Goal: Task Accomplishment & Management: Manage account settings

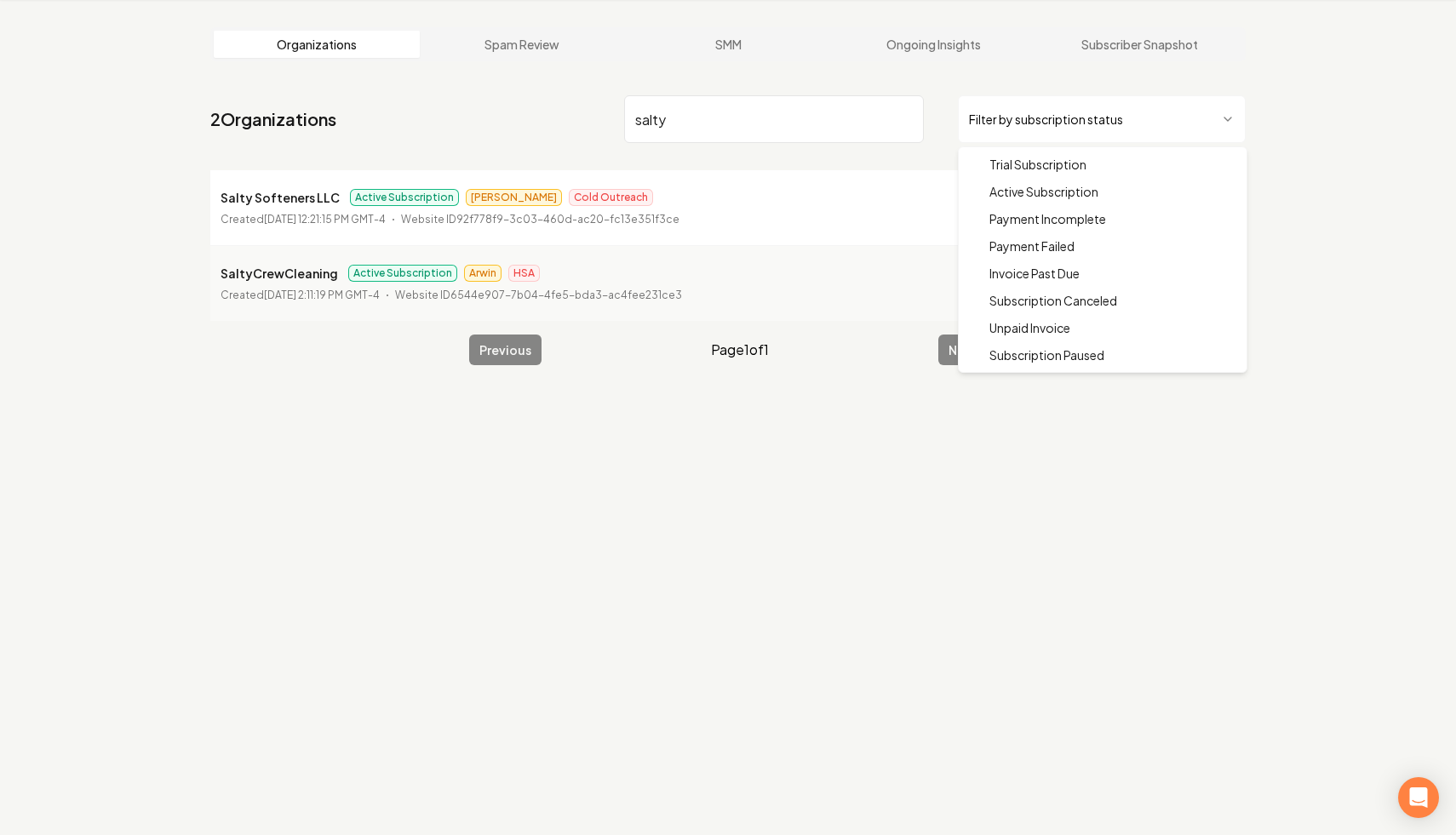
click at [1113, 130] on html "Dashboard Organization Rebolt Site Builder Organizations Spam Review SMM Ongoin…" at bounding box center [728, 353] width 1456 height 835
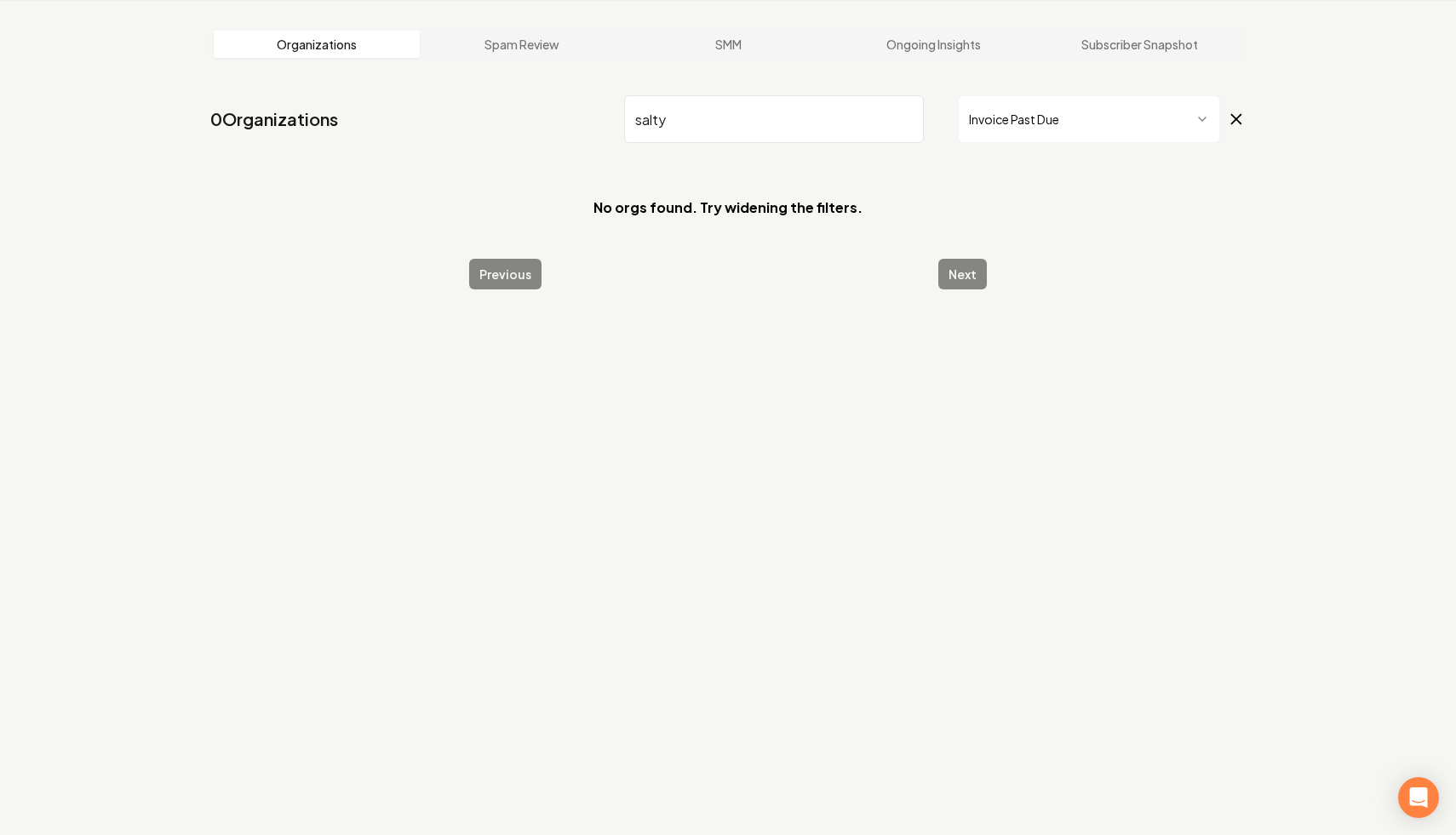
click at [903, 118] on input "salty" at bounding box center [774, 119] width 299 height 48
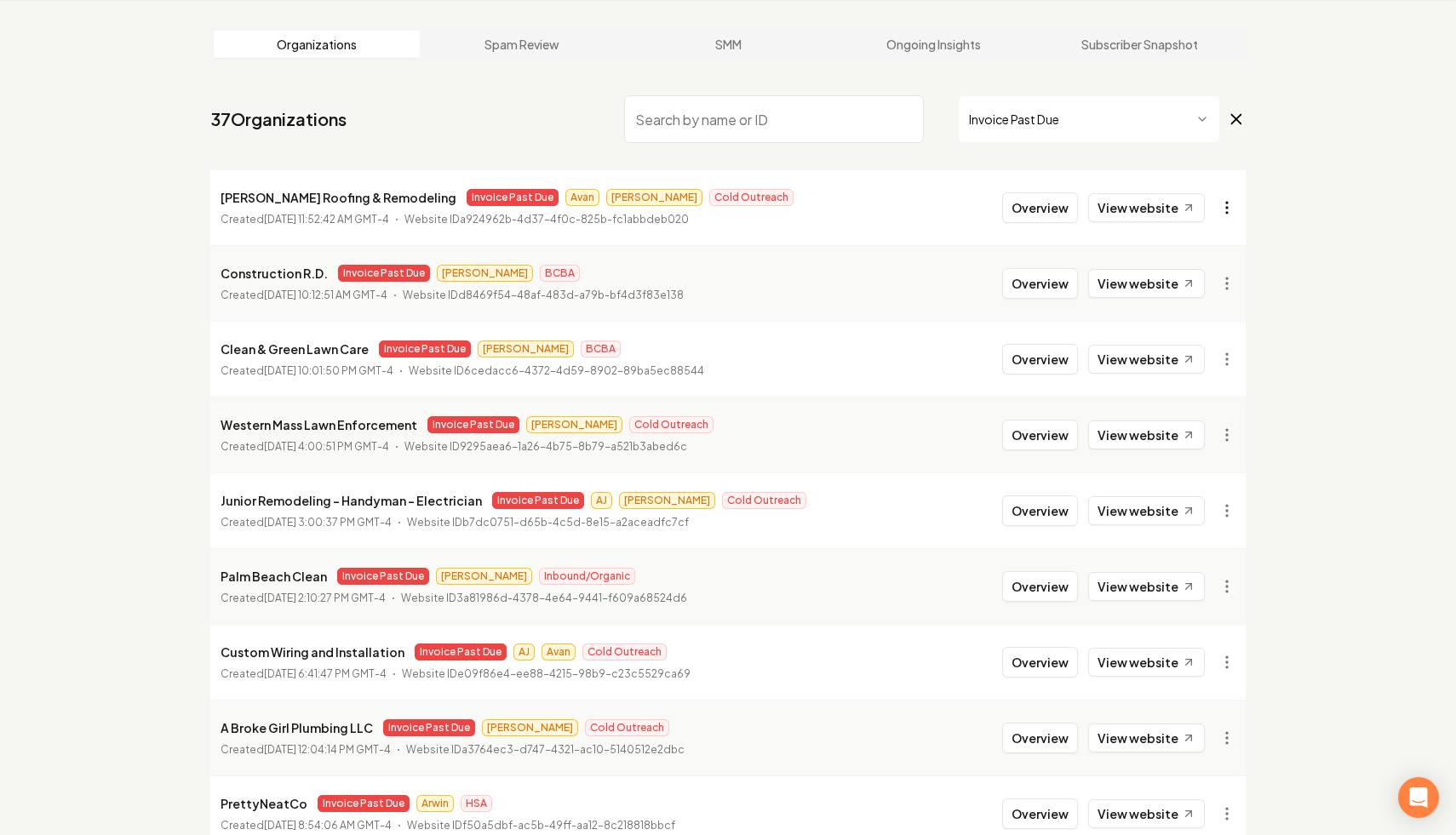
click at [1221, 202] on html "Dashboard Organization Rebolt Site Builder Organizations Spam Review SMM Ongoin…" at bounding box center [728, 353] width 1456 height 835
click at [1151, 356] on link "View in Stripe" at bounding box center [1185, 354] width 108 height 27
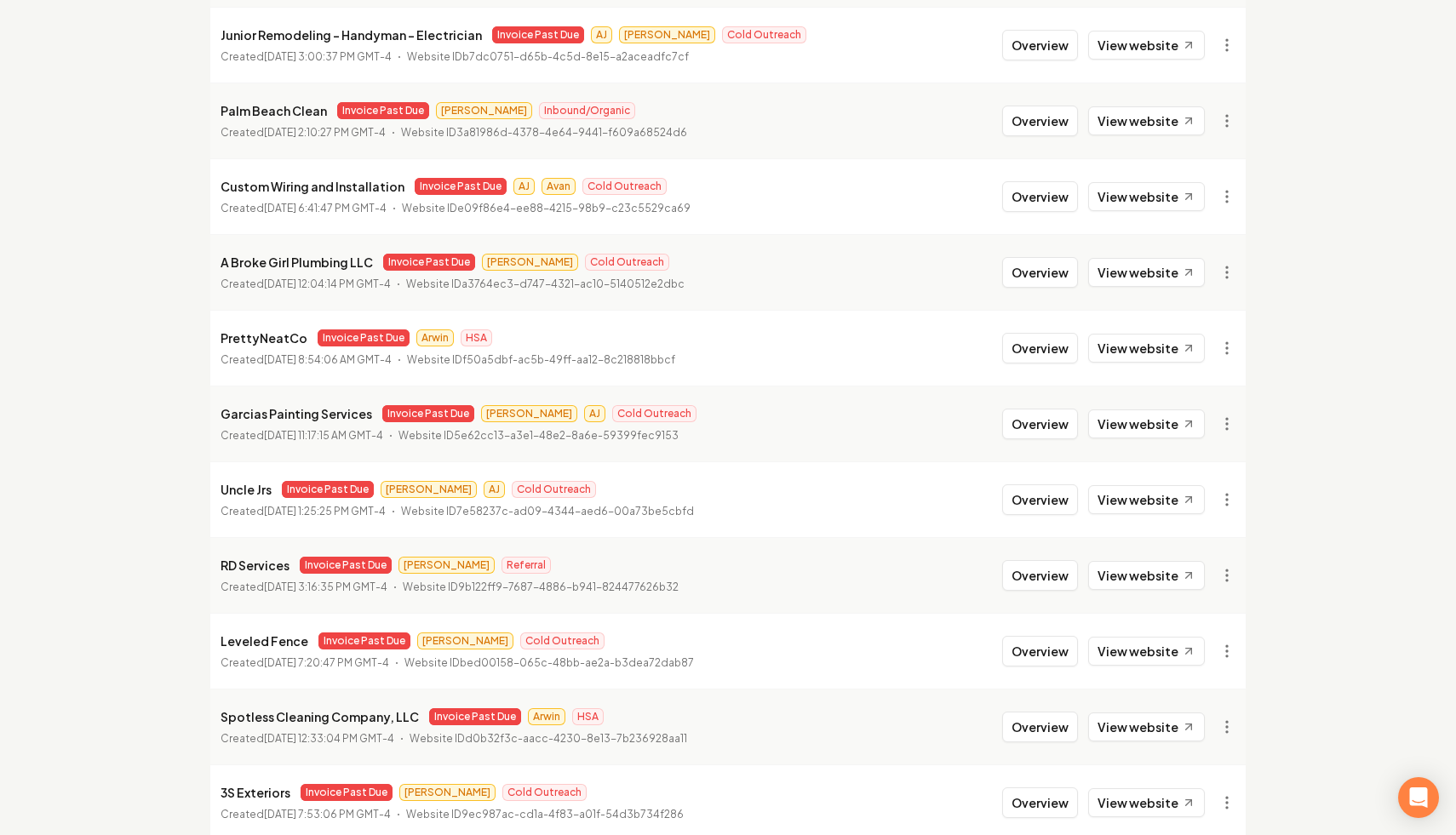
scroll to position [534, 0]
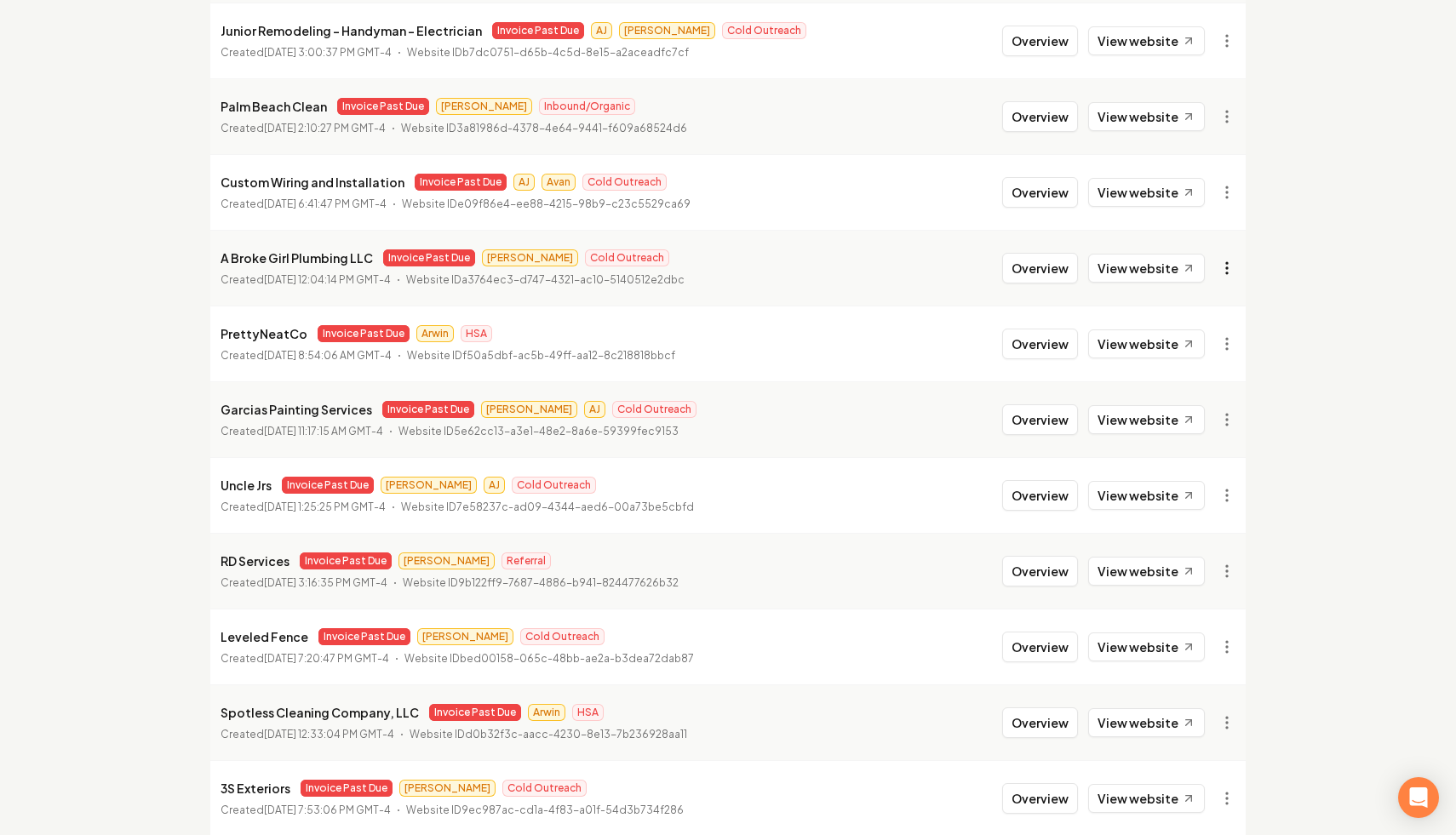
click at [1150, 417] on link "View in Stripe" at bounding box center [1185, 415] width 108 height 27
drag, startPoint x: 366, startPoint y: 256, endPoint x: 211, endPoint y: 257, distance: 155.0
click at [211, 257] on li "A Broke Girl Plumbing LLC Invoice Past Due Omar Cold Outreach Created [DATE] 12…" at bounding box center [728, 267] width 1036 height 76
copy p "A Broke Girl Plumbing LLC"
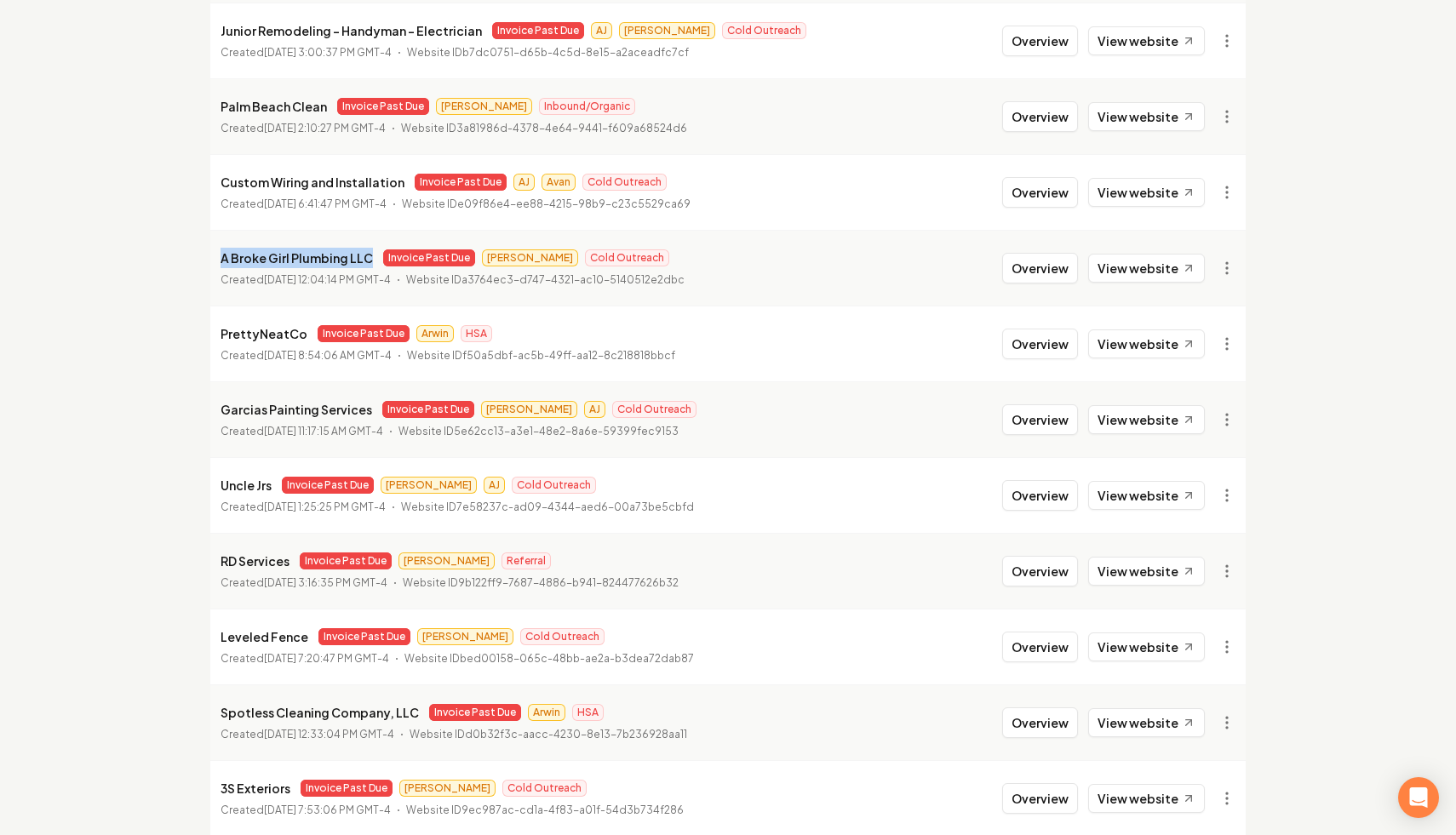
scroll to position [0, 0]
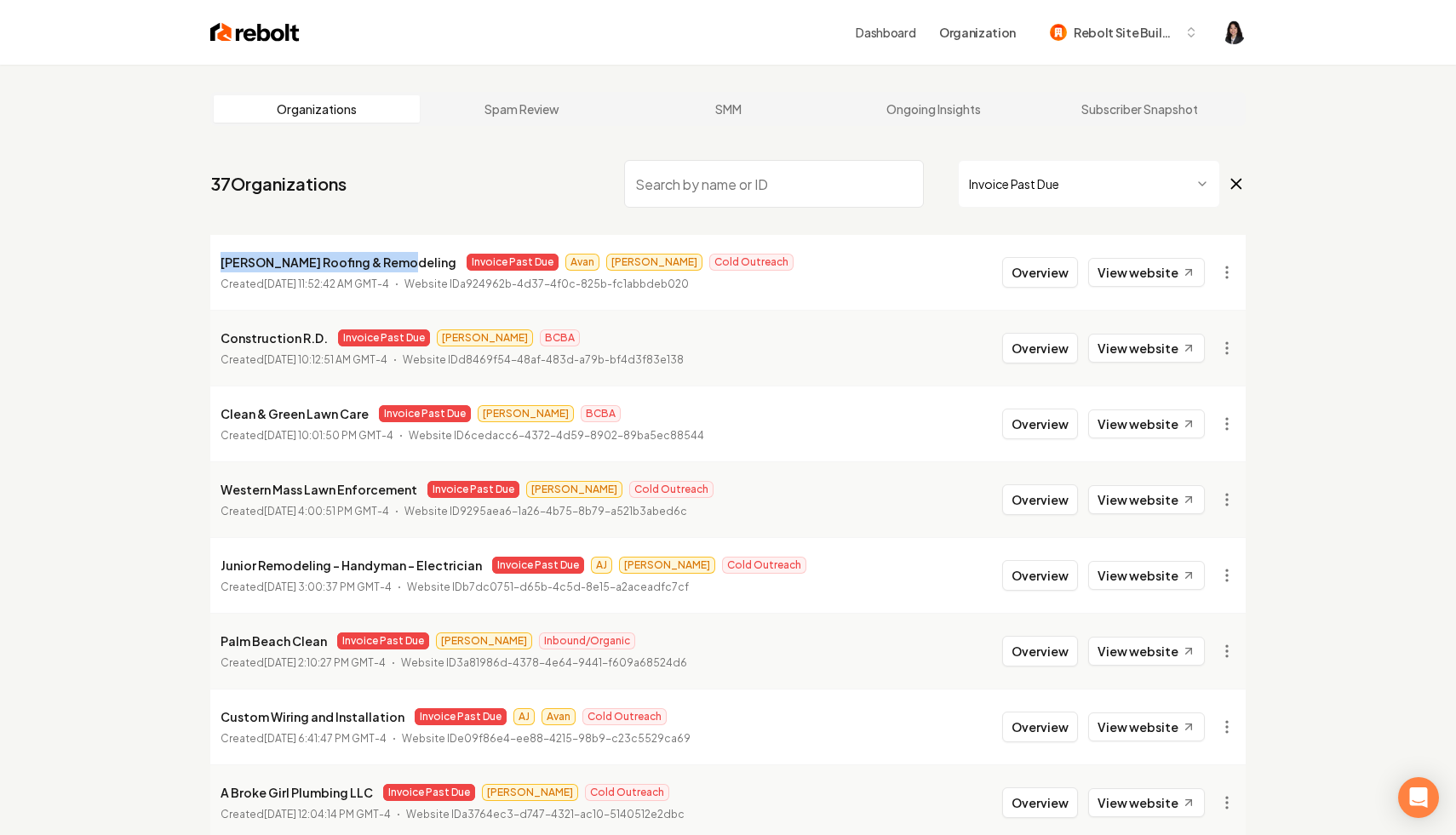
drag, startPoint x: 394, startPoint y: 263, endPoint x: 219, endPoint y: 271, distance: 175.2
click at [219, 271] on li "[PERSON_NAME] Roofing & Remodeling Invoice Past Due [PERSON_NAME] Cold Outreach…" at bounding box center [728, 272] width 1036 height 75
copy p "[PERSON_NAME] Roofing & Remodeling"
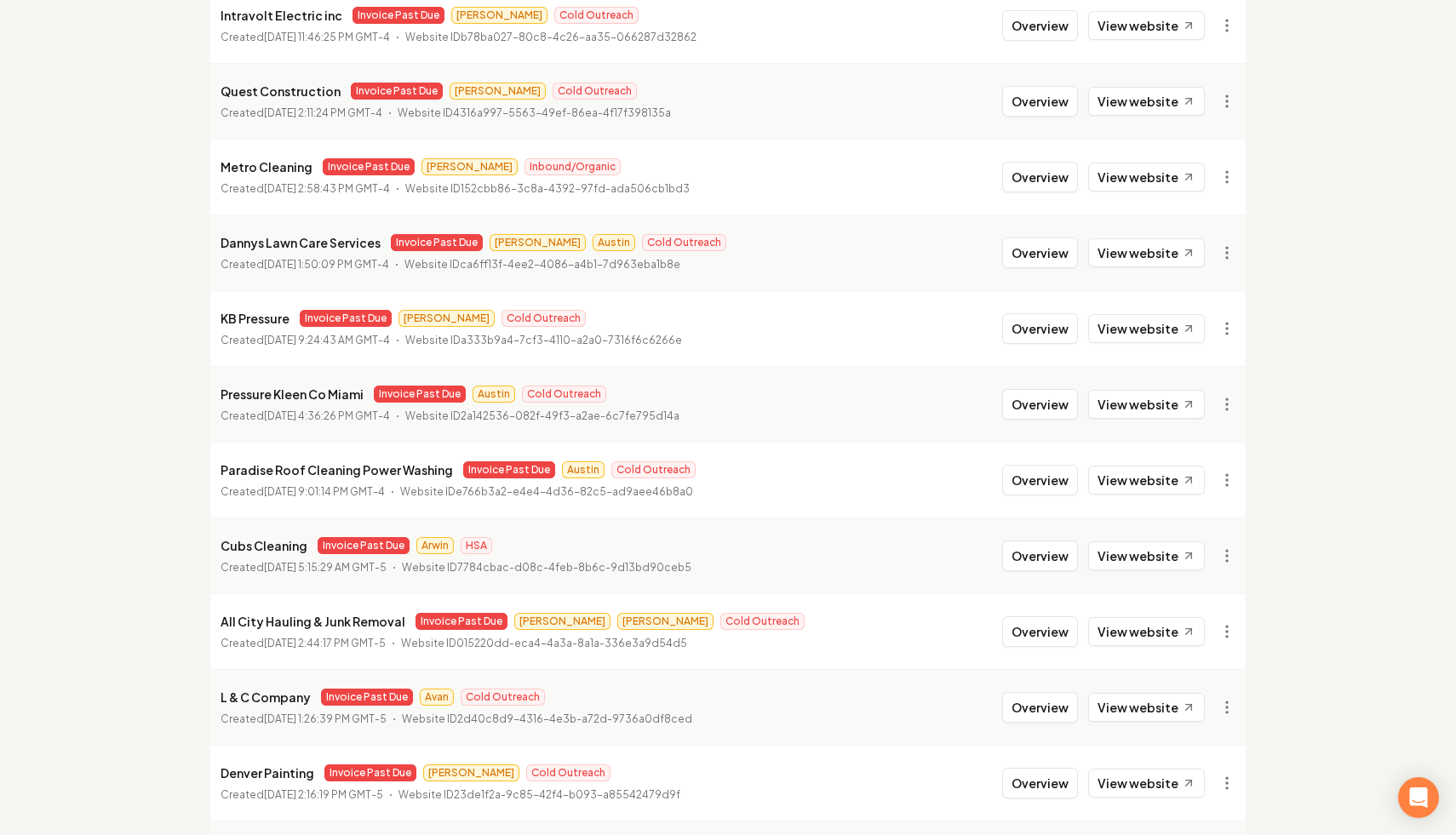
scroll to position [1743, 0]
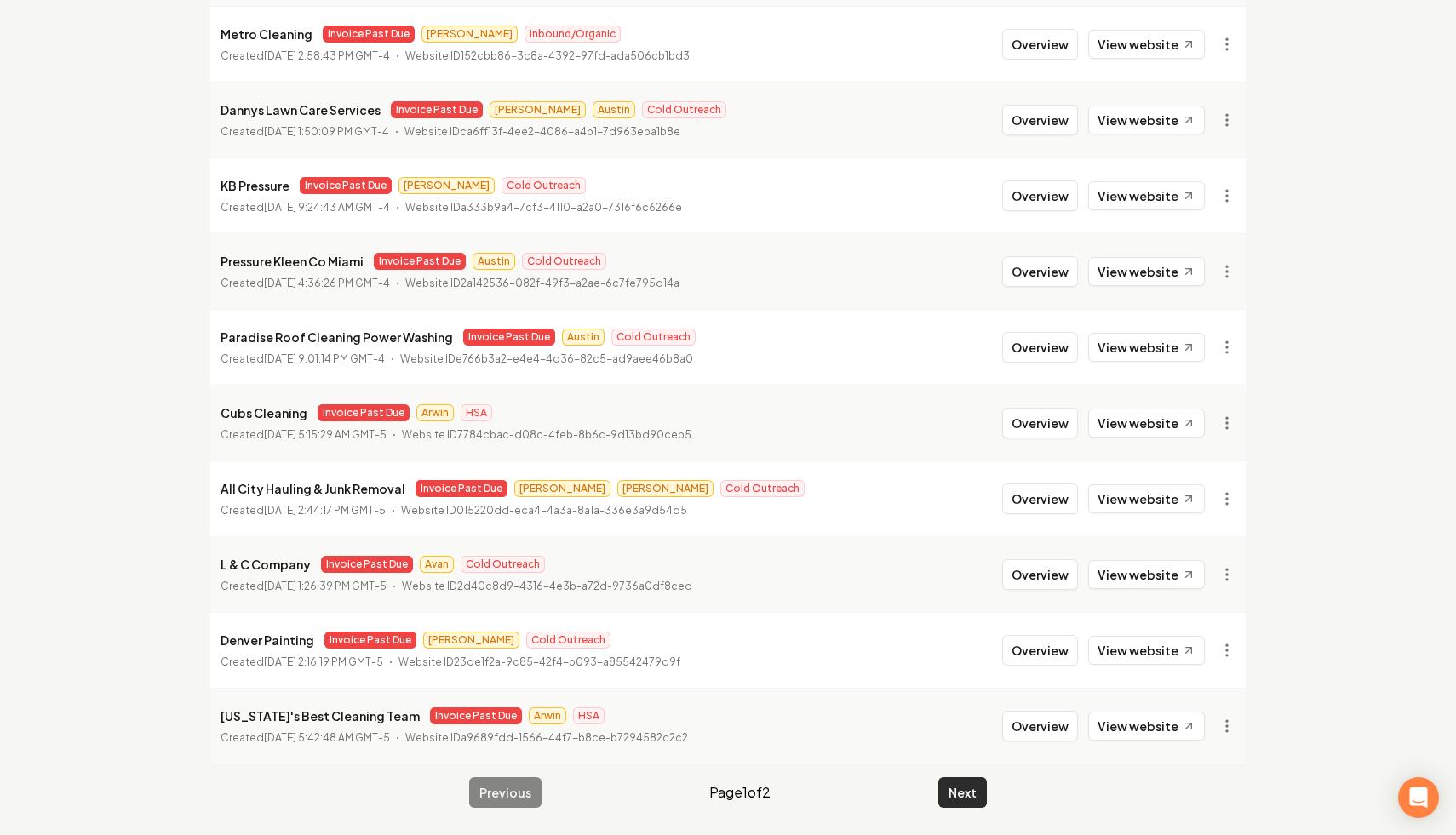
click at [963, 798] on button "Next" at bounding box center [963, 792] width 49 height 30
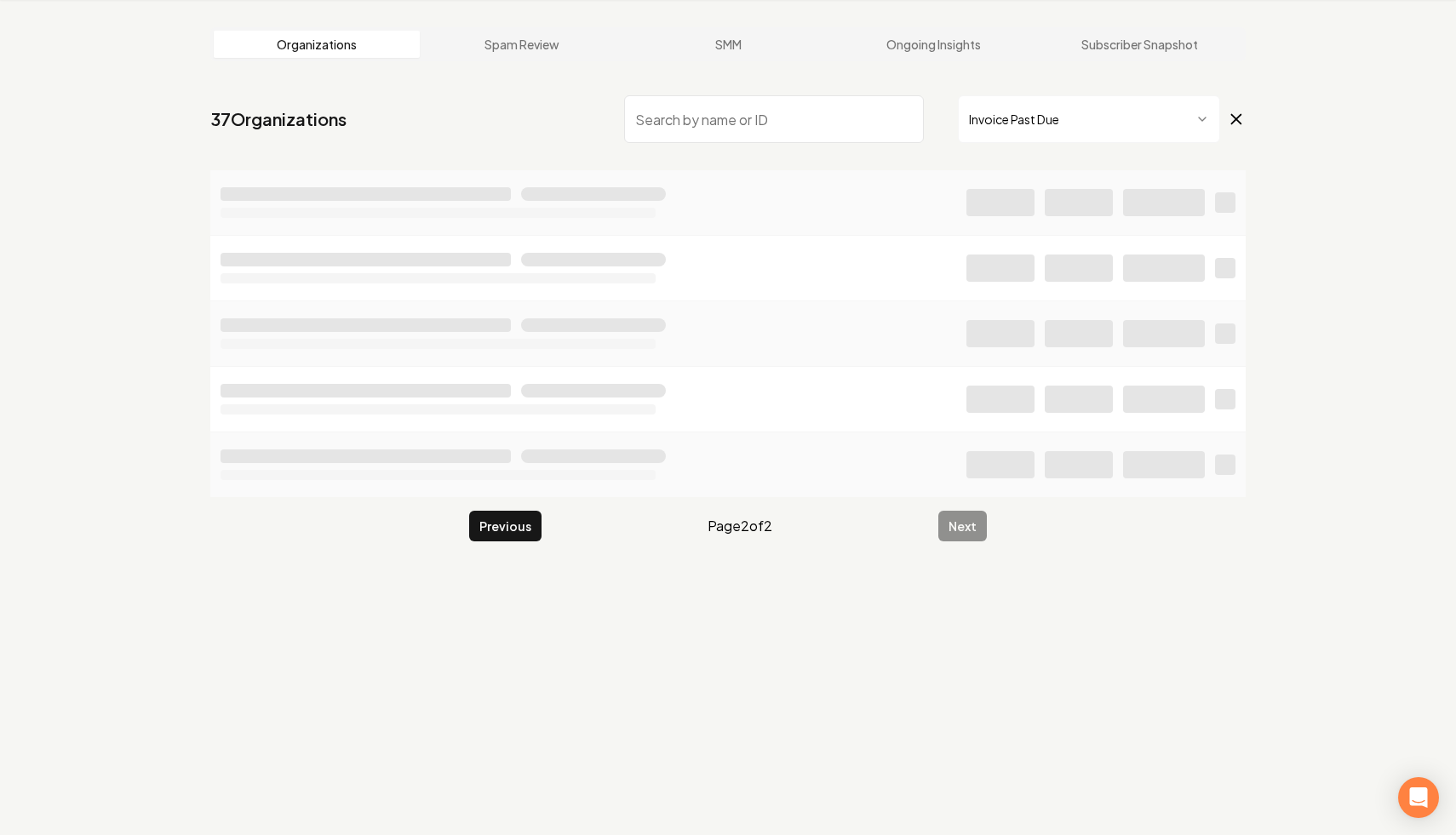
scroll to position [64, 0]
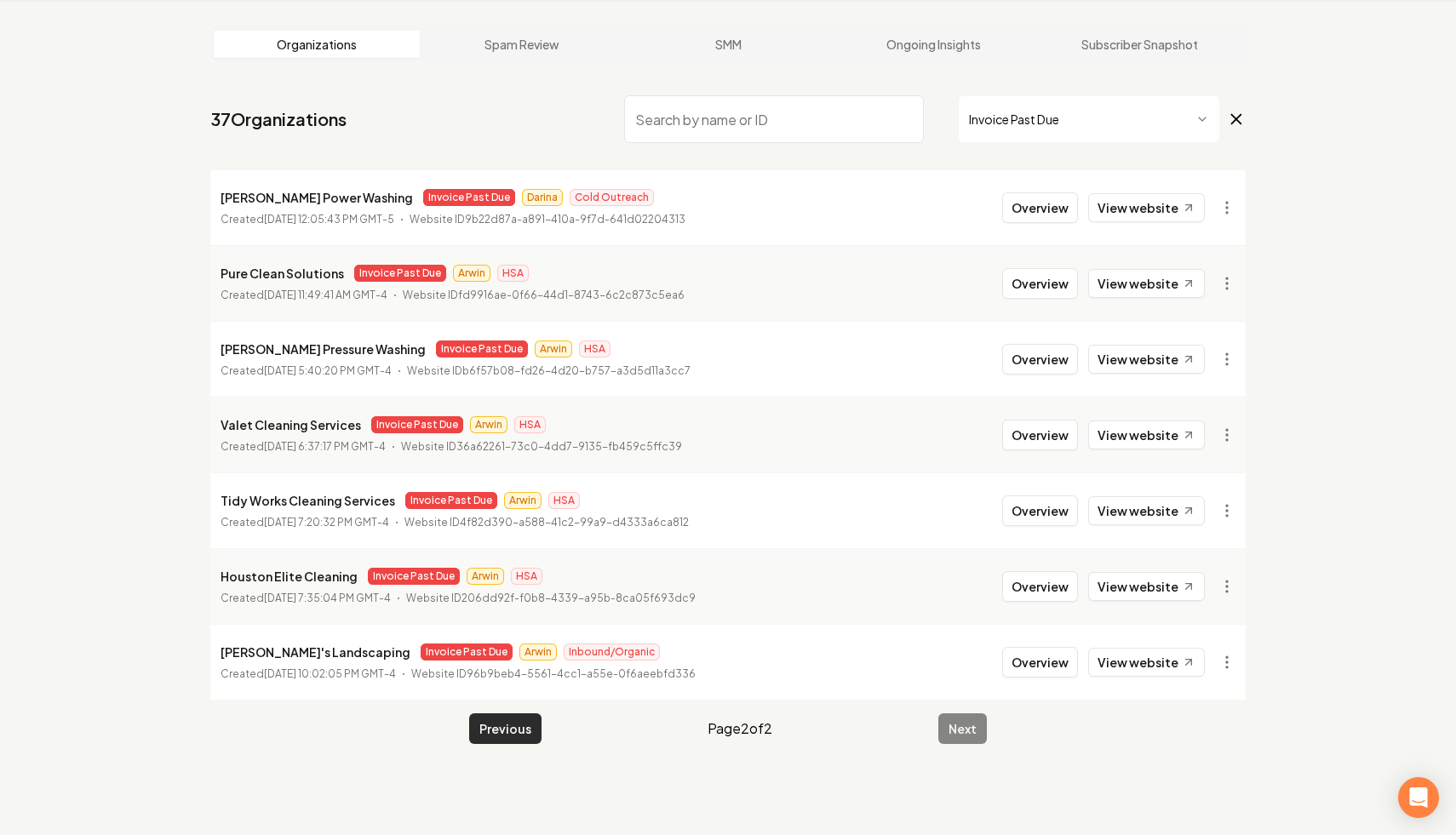
click at [512, 727] on button "Previous" at bounding box center [505, 728] width 72 height 30
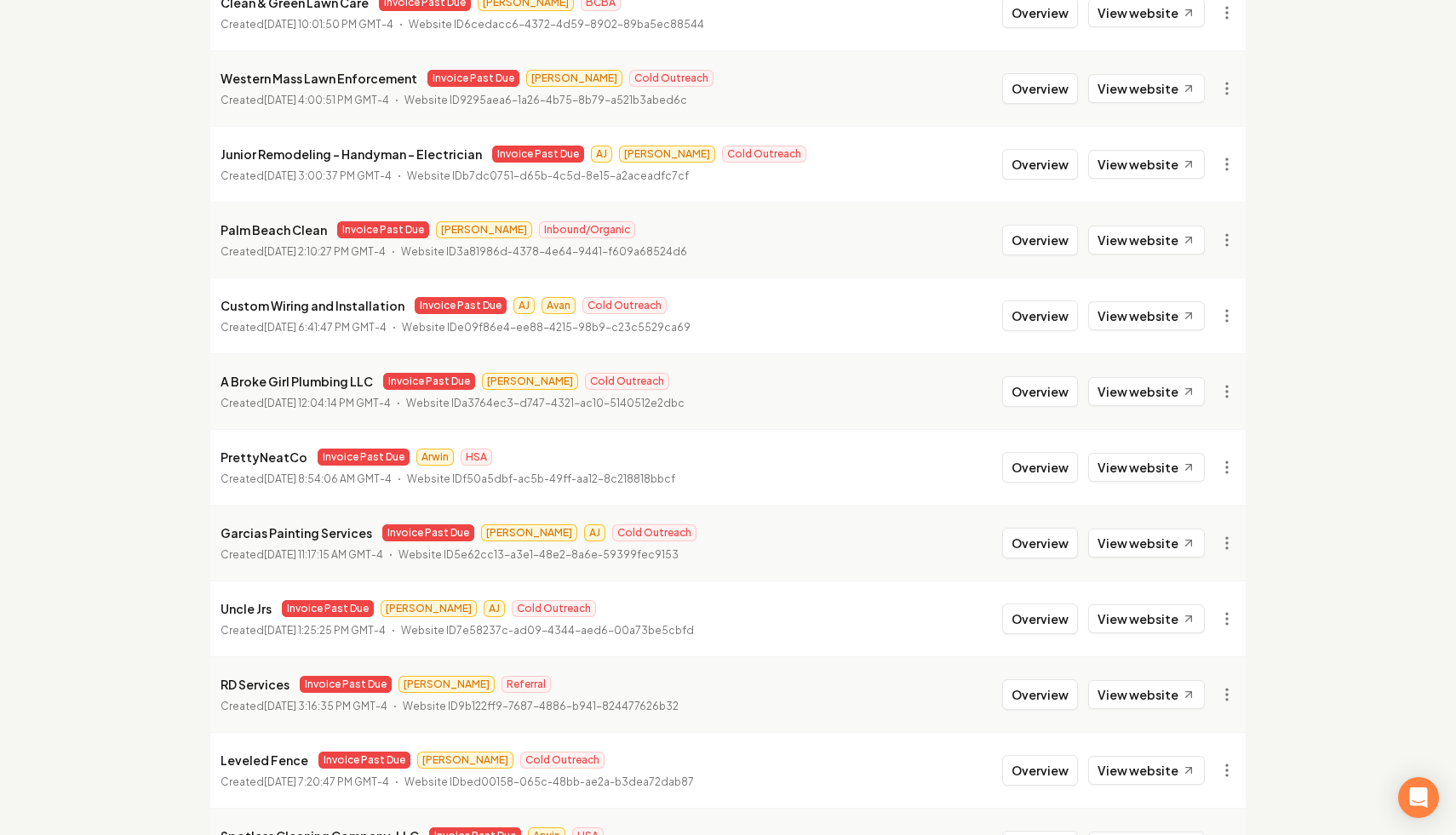
scroll to position [285, 0]
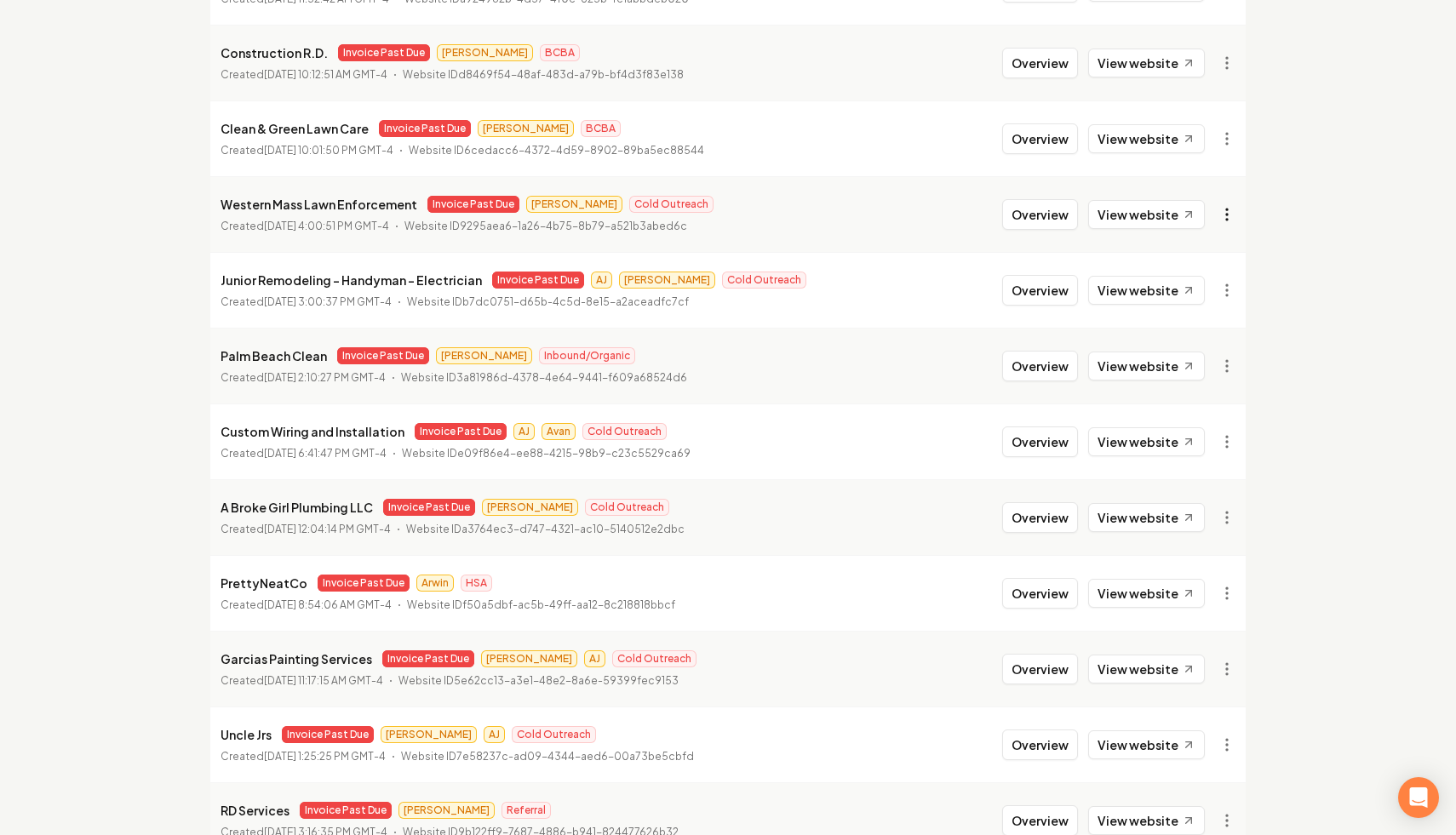
click at [1228, 218] on html "Dashboard Organization Rebolt Site Builder Organizations Spam Review SMM Ongoin…" at bounding box center [728, 132] width 1456 height 835
click at [138, 550] on html "Dashboard Organization Rebolt Site Builder Organizations Spam Review SMM Ongoin…" at bounding box center [728, 132] width 1456 height 835
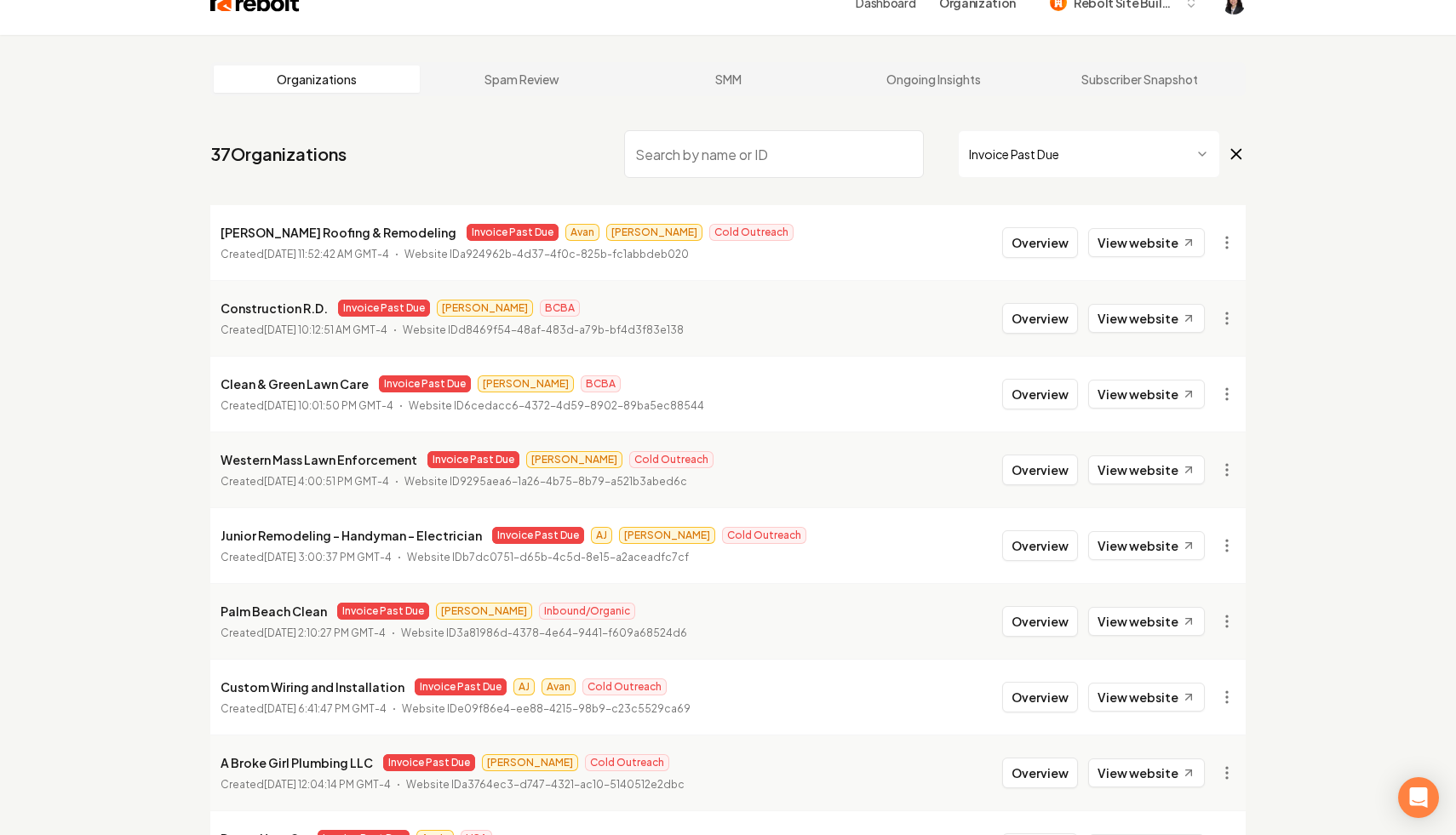
scroll to position [0, 0]
